Goal: Navigation & Orientation: Find specific page/section

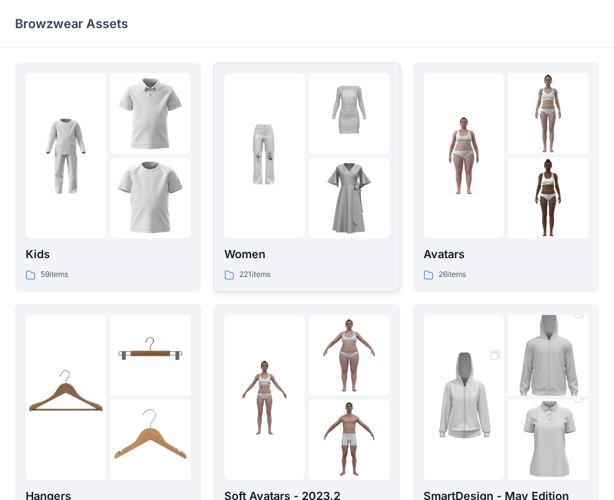
click at [299, 178] on div at bounding box center [264, 155] width 81 height 165
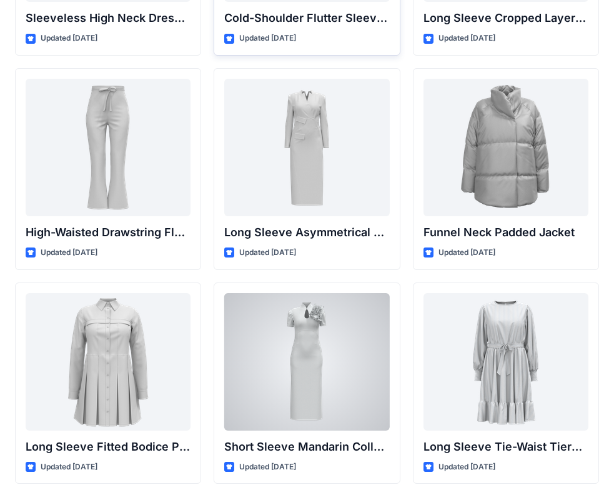
scroll to position [4748, 0]
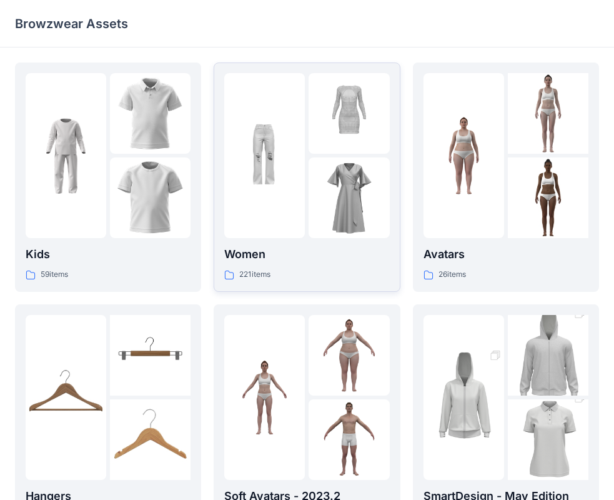
click at [350, 272] on div "221 items" at bounding box center [306, 274] width 165 height 13
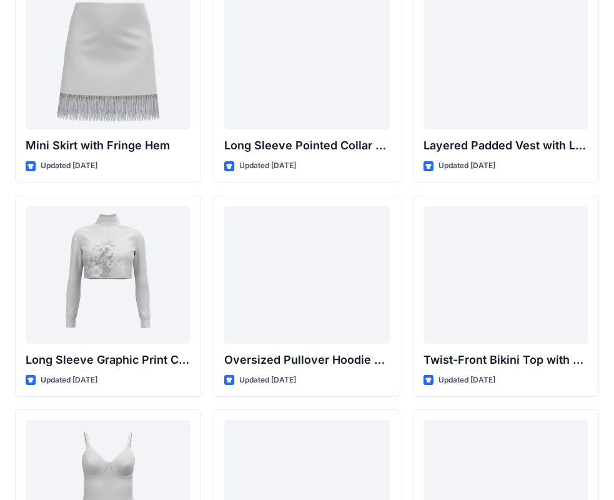
scroll to position [3609, 0]
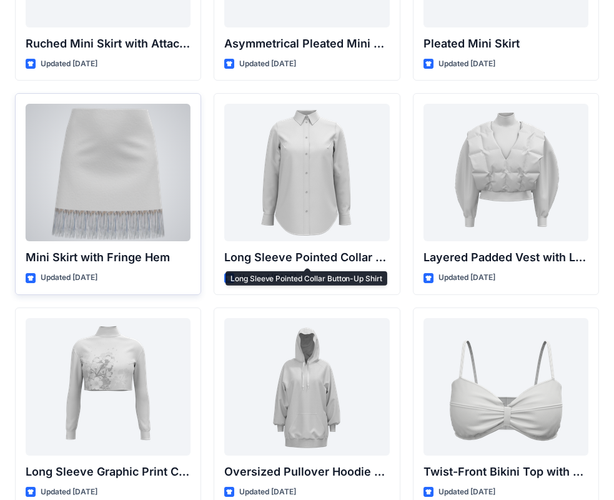
click at [167, 191] on div at bounding box center [108, 172] width 165 height 137
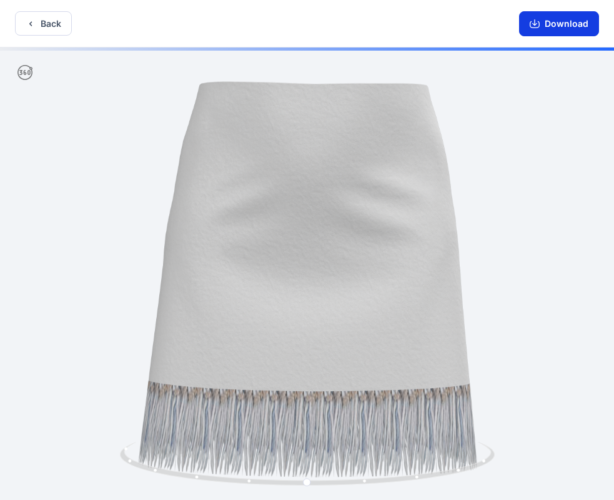
click at [539, 27] on icon "button" at bounding box center [535, 24] width 10 height 10
